Goal: Task Accomplishment & Management: Use online tool/utility

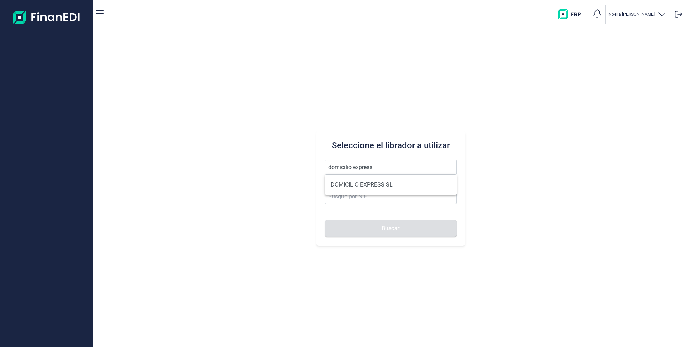
click at [325, 220] on button "Buscar" at bounding box center [391, 228] width 132 height 17
click at [348, 187] on li "DOMICILIO EXPRESS SL" at bounding box center [391, 185] width 132 height 14
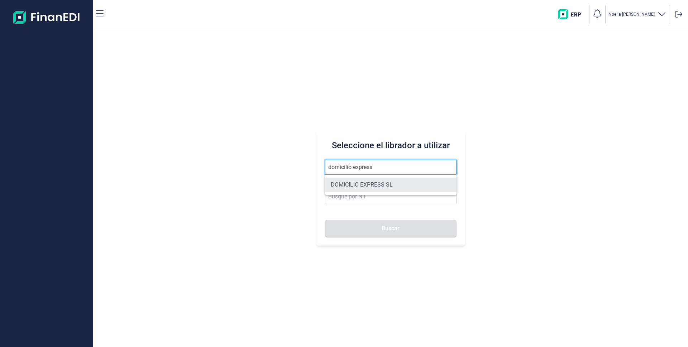
type input "DOMICILIO EXPRESS SL"
type input "B45914660"
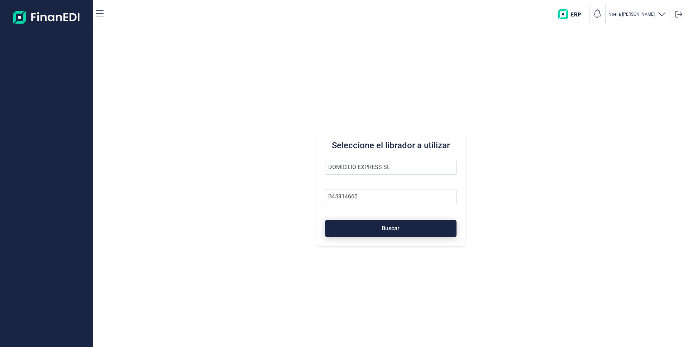
click at [385, 227] on span "Buscar" at bounding box center [391, 228] width 18 height 5
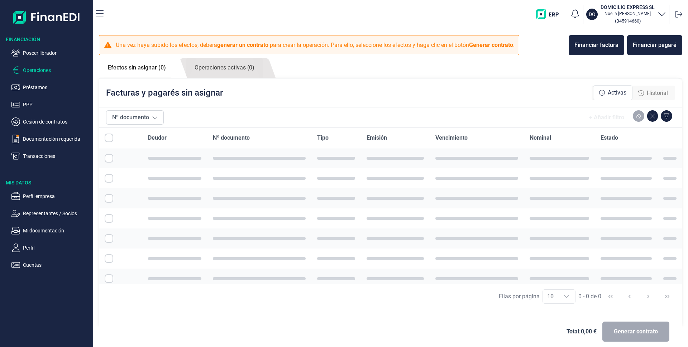
checkbox input "true"
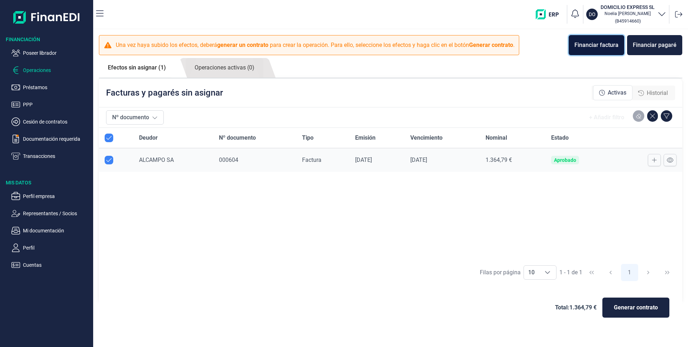
click at [590, 44] on div "Financiar factura" at bounding box center [597, 45] width 44 height 9
